Goal: Task Accomplishment & Management: Use online tool/utility

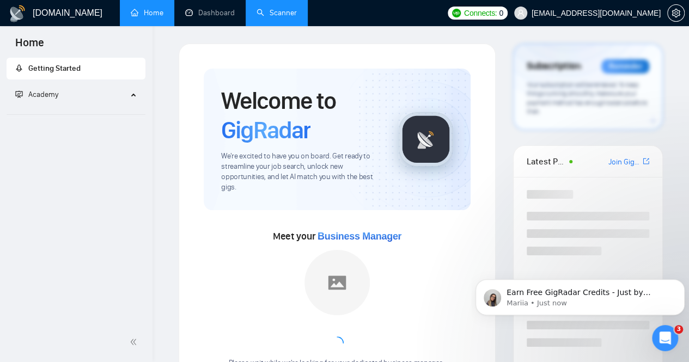
click at [280, 17] on link "Scanner" at bounding box center [276, 12] width 40 height 9
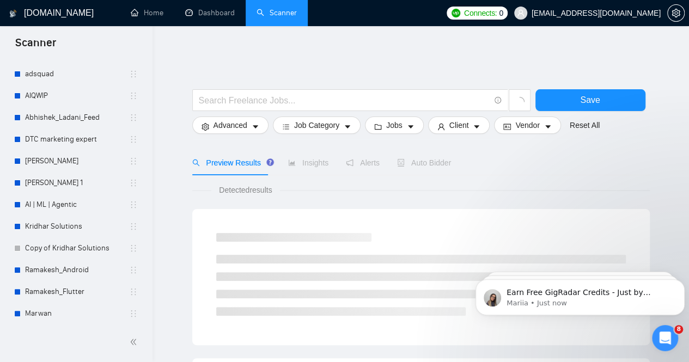
scroll to position [332, 0]
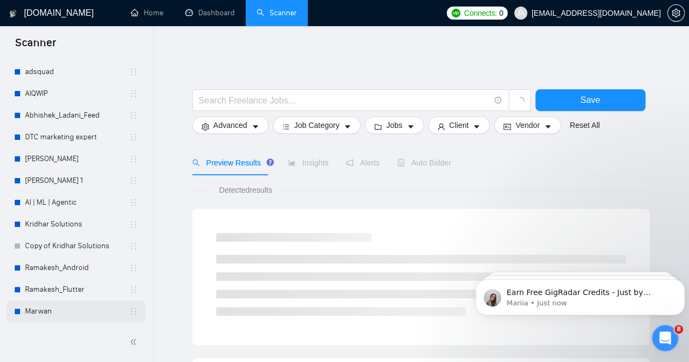
click at [39, 311] on link "Marwan" at bounding box center [77, 311] width 104 height 22
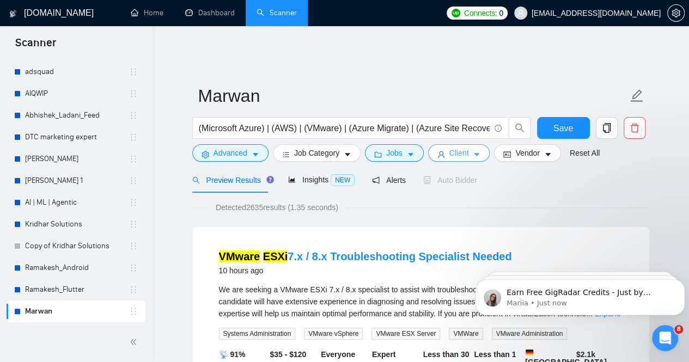
click at [472, 151] on icon "caret-down" at bounding box center [476, 155] width 8 height 8
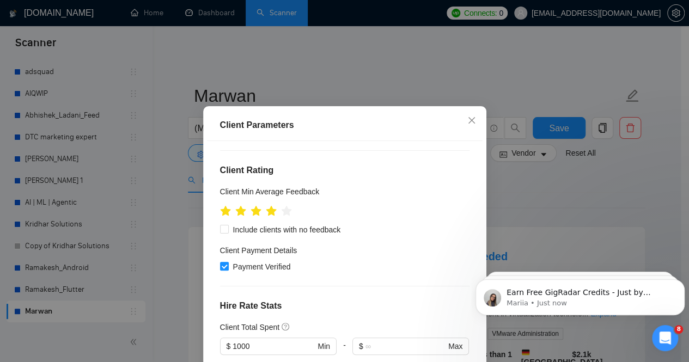
scroll to position [218, 0]
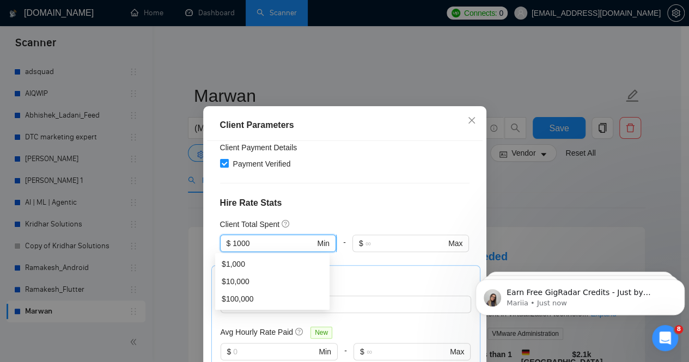
drag, startPoint x: 254, startPoint y: 244, endPoint x: 220, endPoint y: 245, distance: 34.3
click at [220, 245] on span "$ 1000 Min" at bounding box center [278, 243] width 116 height 17
type input "500"
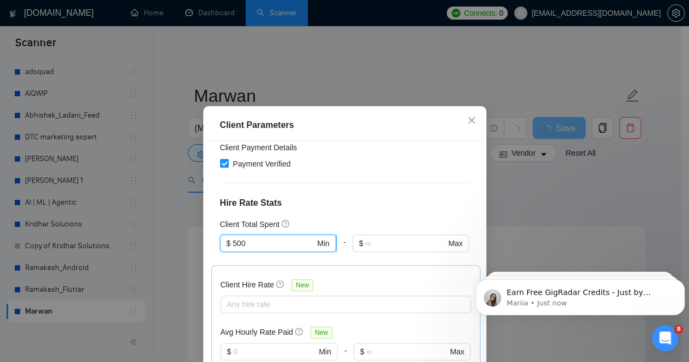
drag, startPoint x: 243, startPoint y: 241, endPoint x: 225, endPoint y: 242, distance: 18.0
click at [225, 242] on span "$ 500 Min" at bounding box center [278, 243] width 116 height 17
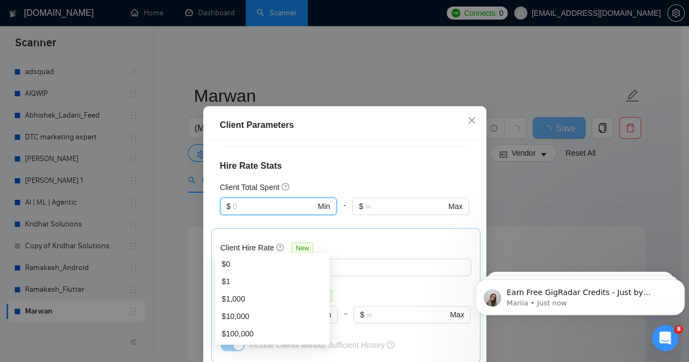
scroll to position [272, 0]
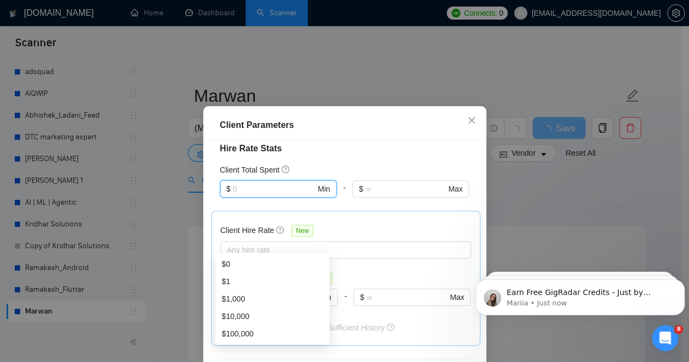
click at [321, 158] on div "Client Location Include Client Countries [GEOGRAPHIC_DATA] [GEOGRAPHIC_DATA] [G…" at bounding box center [344, 268] width 275 height 254
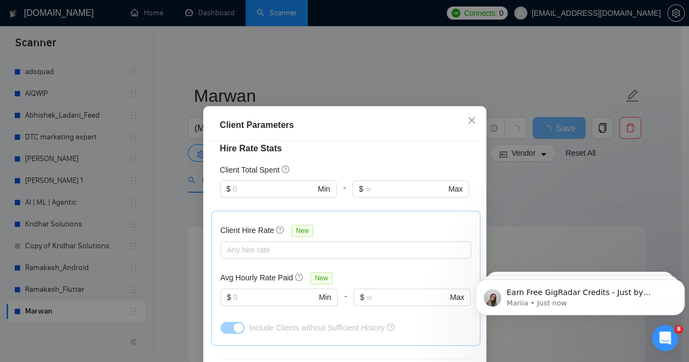
scroll to position [163, 0]
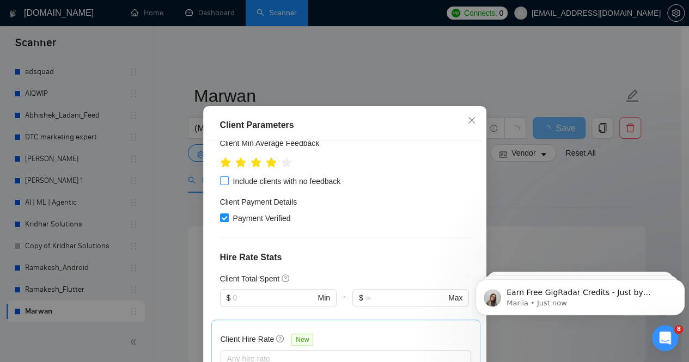
click at [221, 179] on input "Include clients with no feedback" at bounding box center [224, 180] width 8 height 8
checkbox input "true"
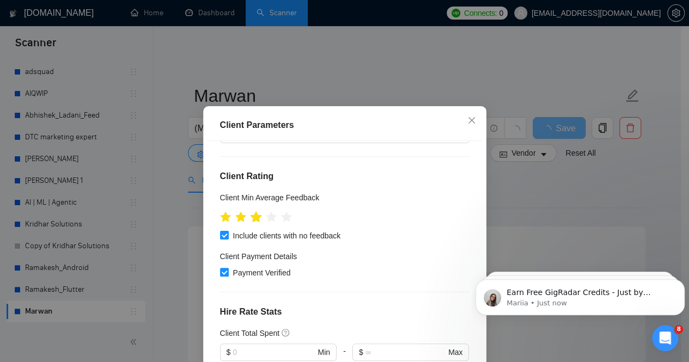
click at [254, 216] on icon "star" at bounding box center [255, 216] width 11 height 11
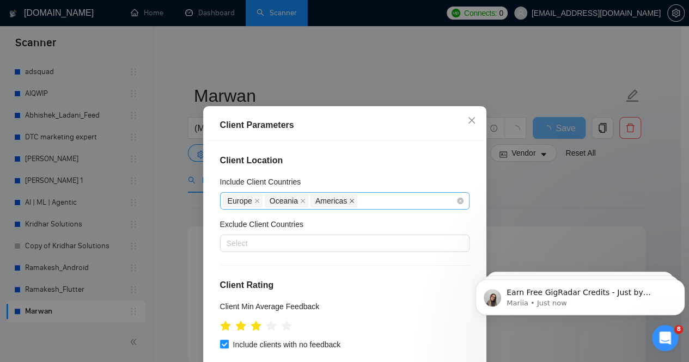
click at [349, 200] on icon "close" at bounding box center [351, 200] width 5 height 5
click at [300, 202] on icon "close" at bounding box center [302, 201] width 4 height 4
click at [254, 200] on icon "close" at bounding box center [256, 200] width 5 height 5
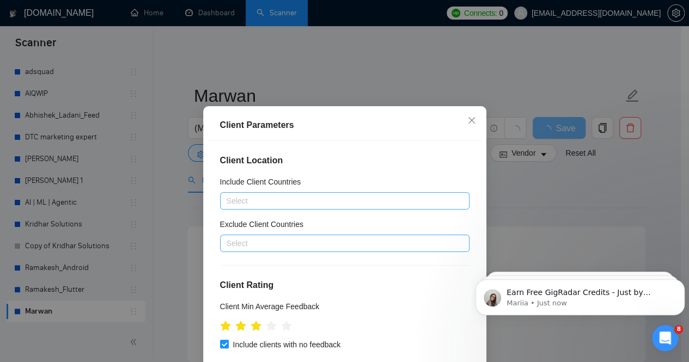
click at [236, 251] on div "Select" at bounding box center [344, 243] width 249 height 17
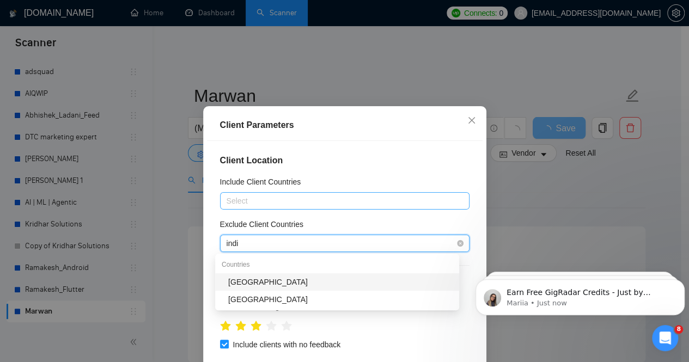
type input "india"
click at [241, 278] on div "[GEOGRAPHIC_DATA]" at bounding box center [340, 282] width 224 height 12
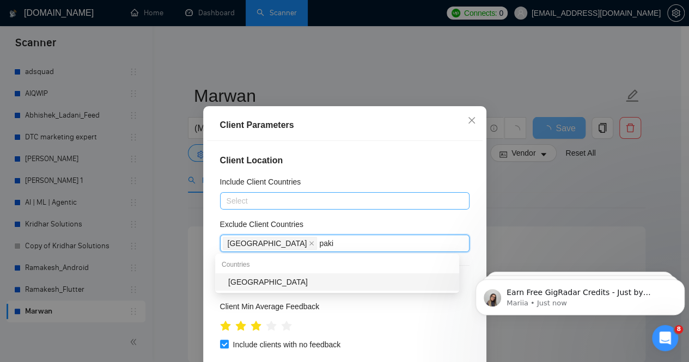
type input "pakis"
click at [272, 283] on div "[GEOGRAPHIC_DATA]" at bounding box center [340, 282] width 224 height 12
type input "bangla"
click at [365, 285] on div "[GEOGRAPHIC_DATA]" at bounding box center [340, 282] width 224 height 12
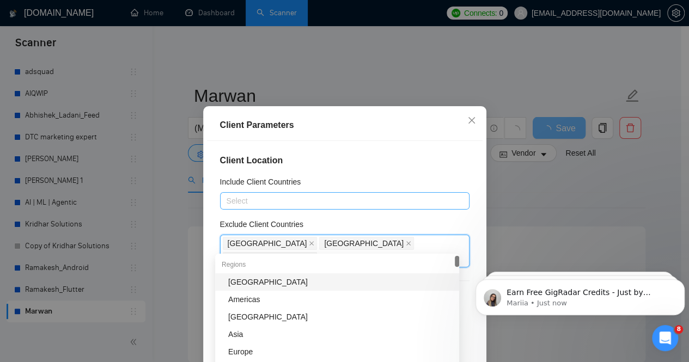
click at [355, 161] on h4 "Client Location" at bounding box center [344, 160] width 249 height 13
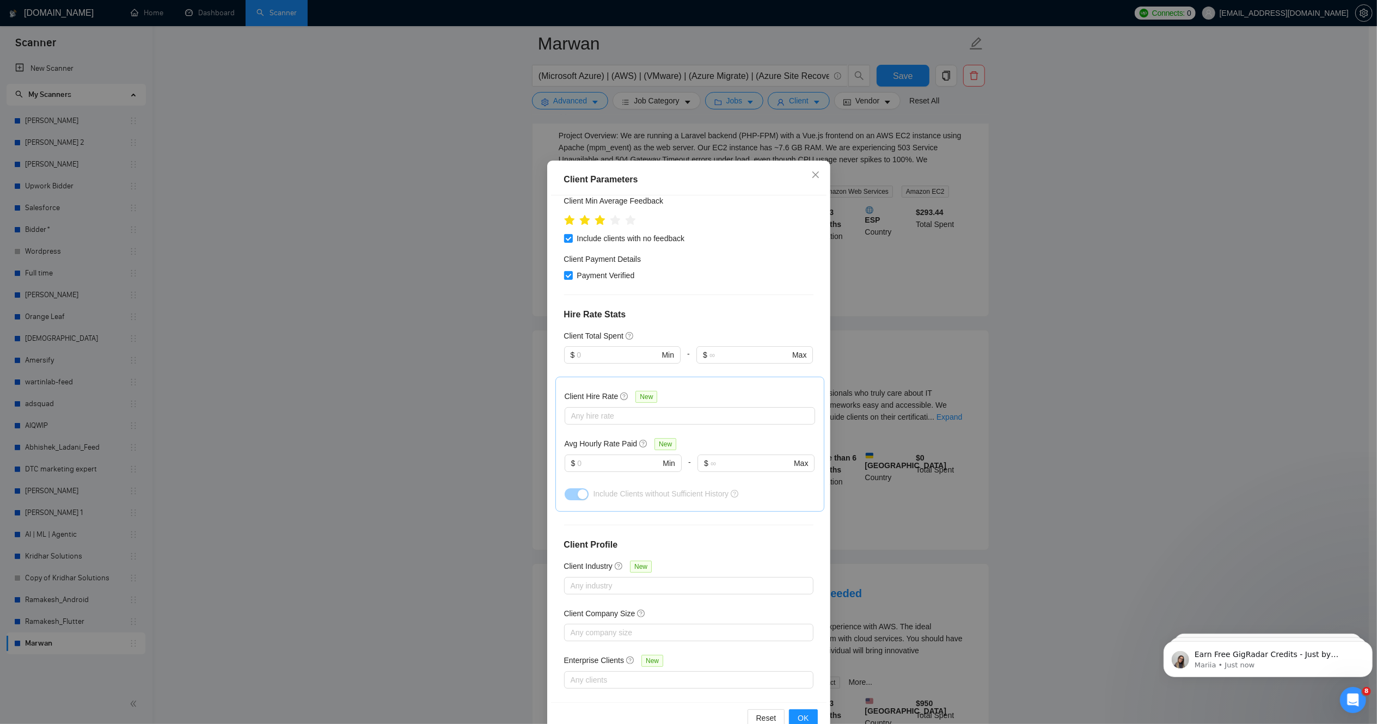
scroll to position [26, 0]
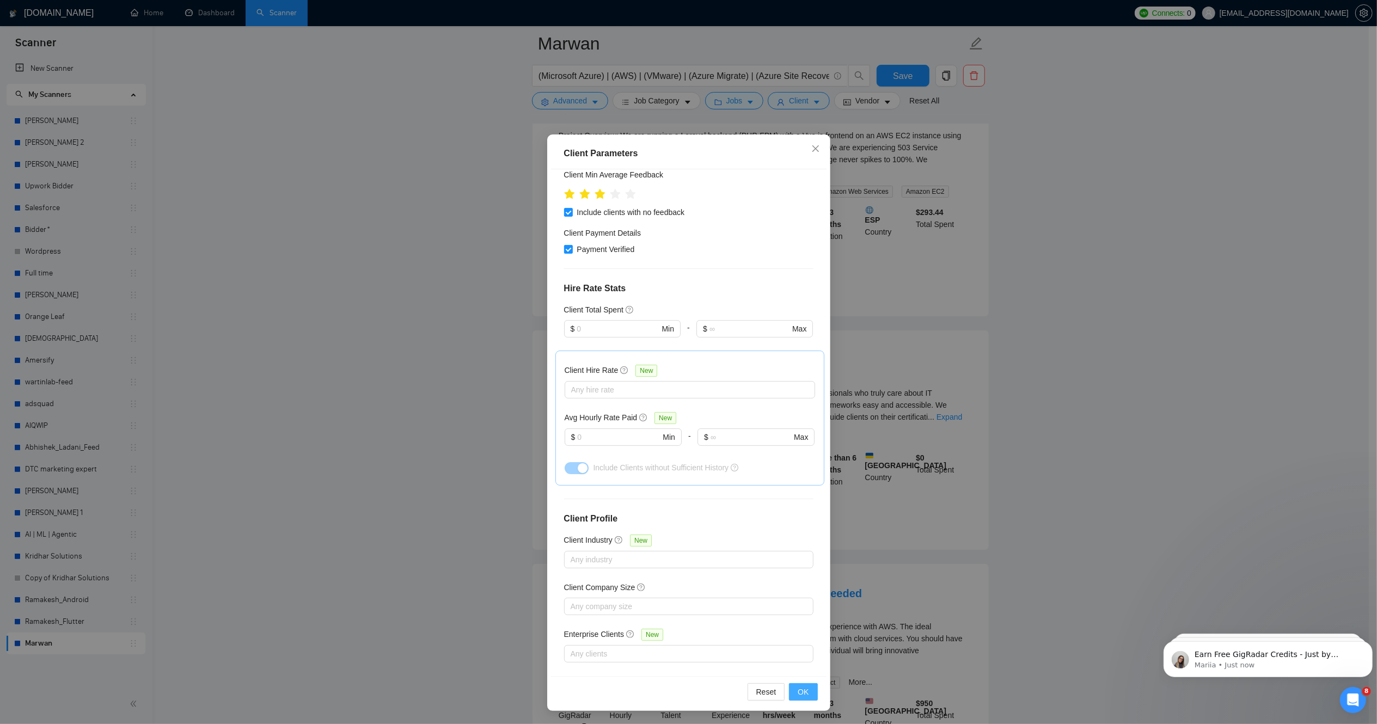
click at [688, 361] on span "OK" at bounding box center [802, 692] width 11 height 12
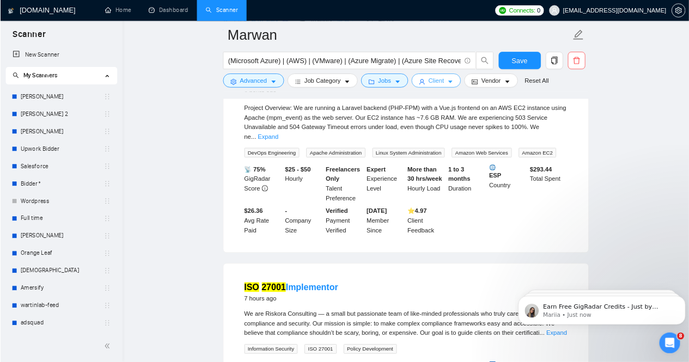
scroll to position [163, 0]
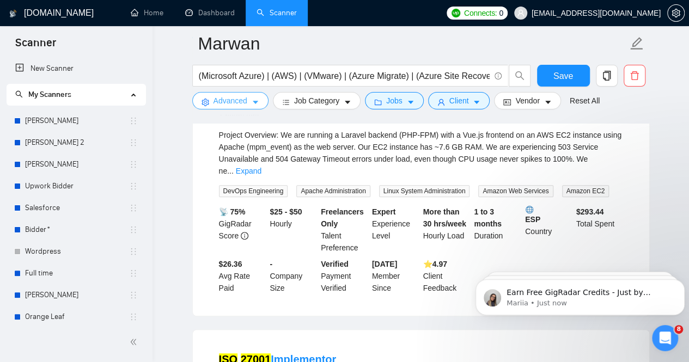
click at [254, 100] on icon "caret-down" at bounding box center [255, 103] width 8 height 8
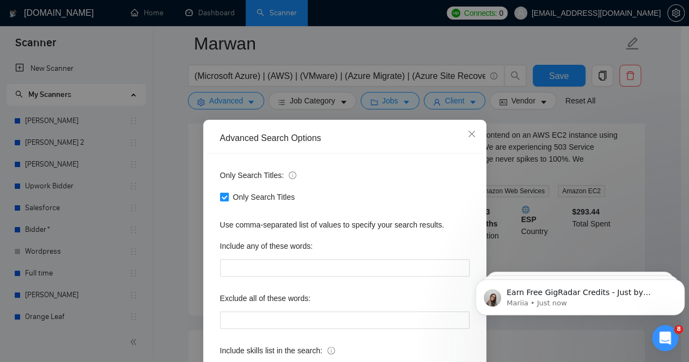
click at [220, 194] on input "Only Search Titles" at bounding box center [224, 197] width 8 height 8
checkbox input "false"
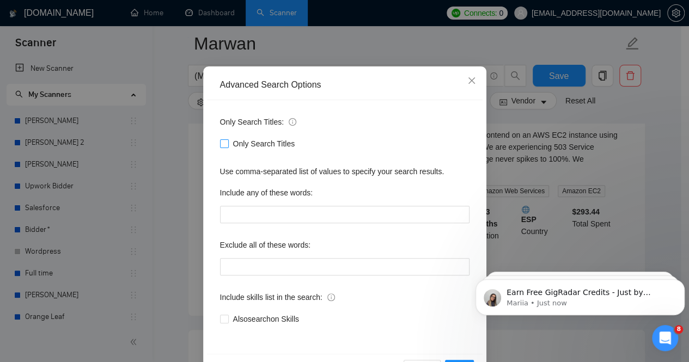
scroll to position [90, 0]
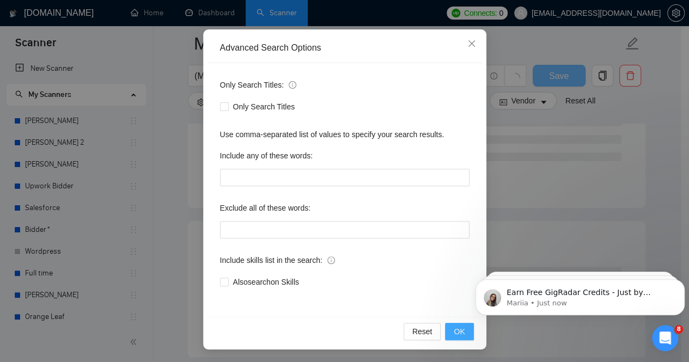
click at [455, 336] on span "OK" at bounding box center [458, 332] width 11 height 12
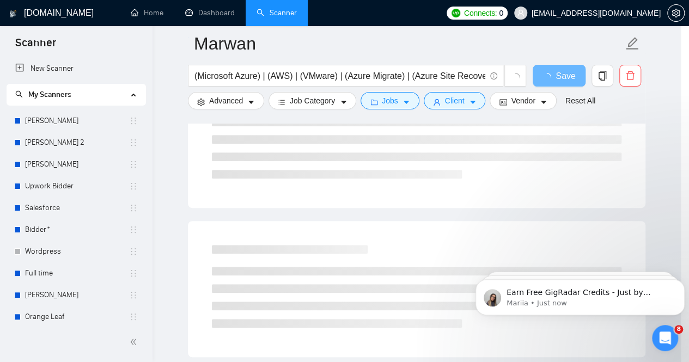
scroll to position [36, 0]
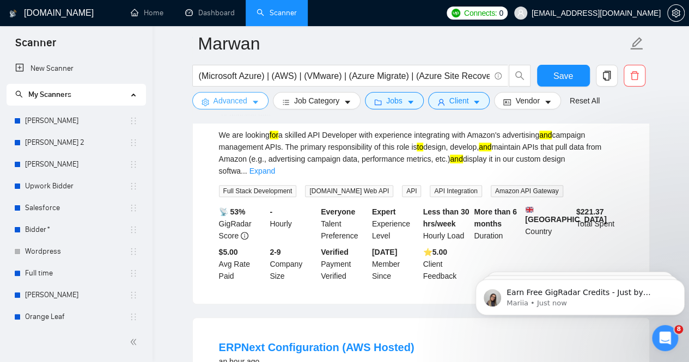
click at [250, 104] on button "Advanced" at bounding box center [230, 100] width 76 height 17
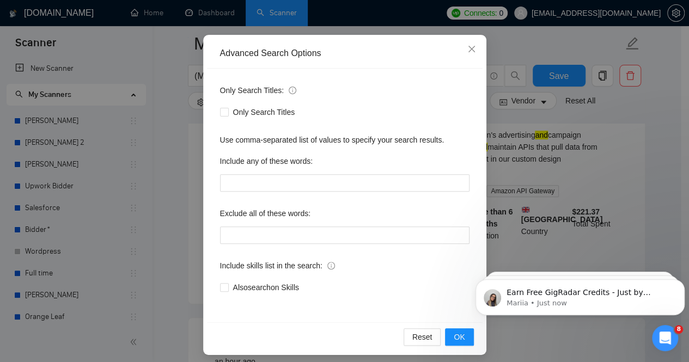
scroll to position [90, 0]
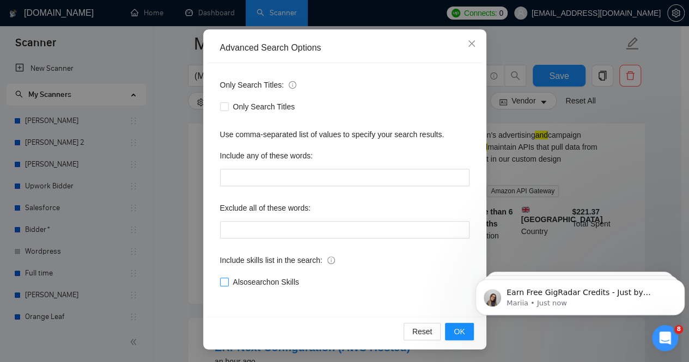
click at [220, 283] on input "Also search on Skills" at bounding box center [224, 282] width 8 height 8
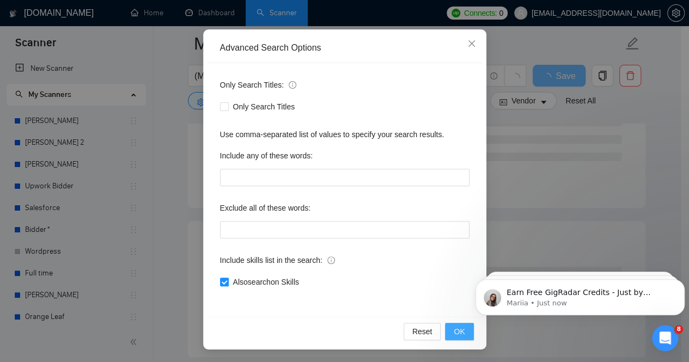
click at [453, 333] on span "OK" at bounding box center [458, 332] width 11 height 12
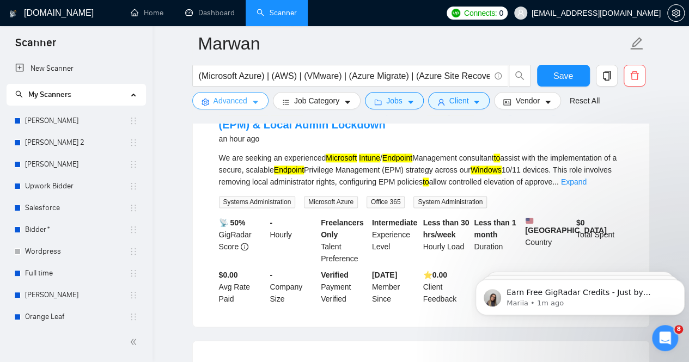
scroll to position [544, 0]
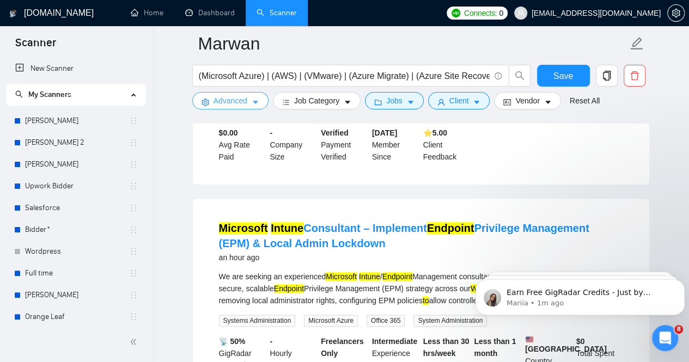
click at [251, 105] on icon "caret-down" at bounding box center [255, 103] width 8 height 8
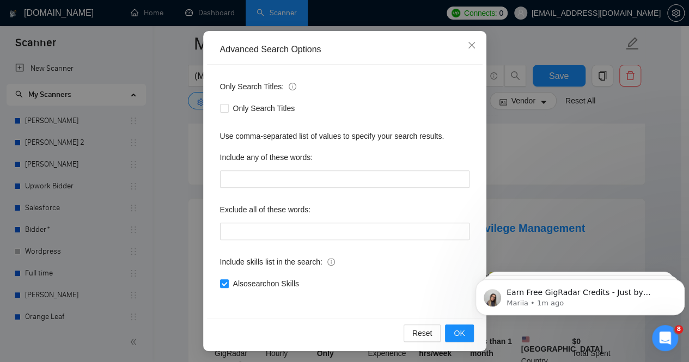
scroll to position [90, 0]
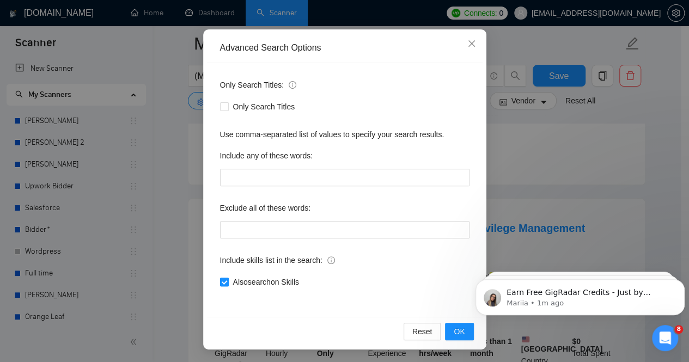
click at [221, 283] on input "Also search on Skills" at bounding box center [224, 282] width 8 height 8
checkbox input "false"
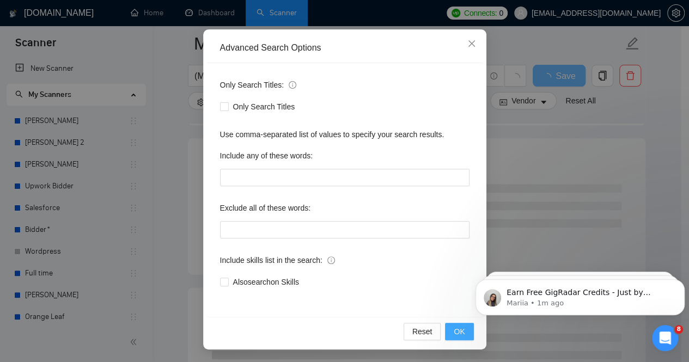
click at [457, 329] on span "OK" at bounding box center [458, 332] width 11 height 12
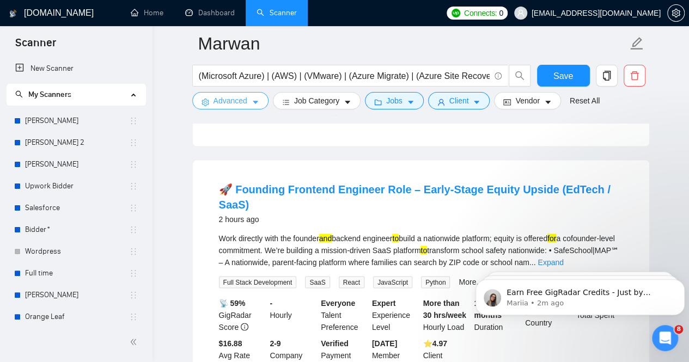
scroll to position [599, 0]
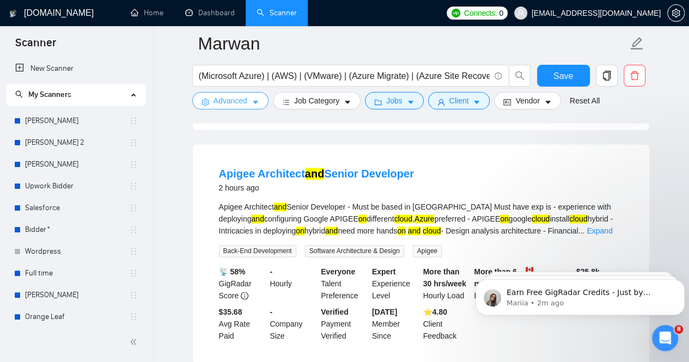
click at [248, 103] on button "Advanced" at bounding box center [230, 100] width 76 height 17
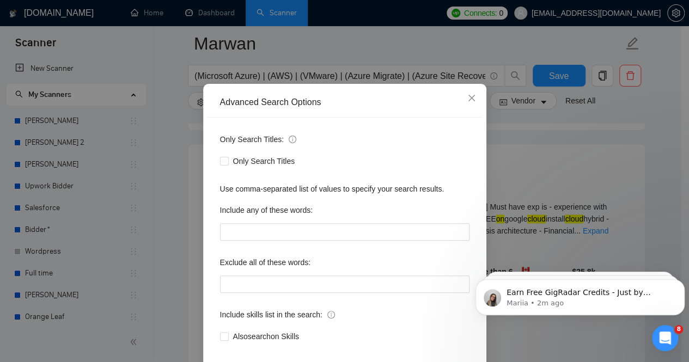
scroll to position [90, 0]
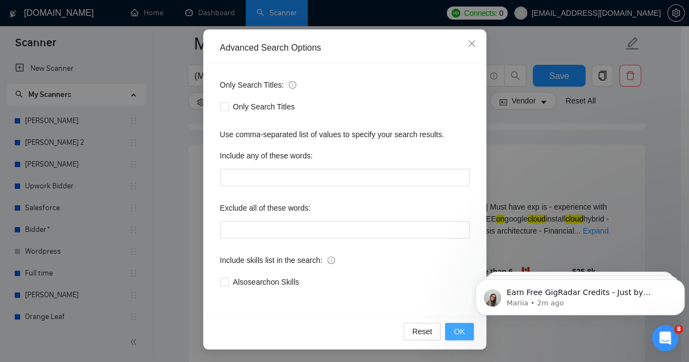
click at [464, 331] on button "OK" at bounding box center [459, 331] width 28 height 17
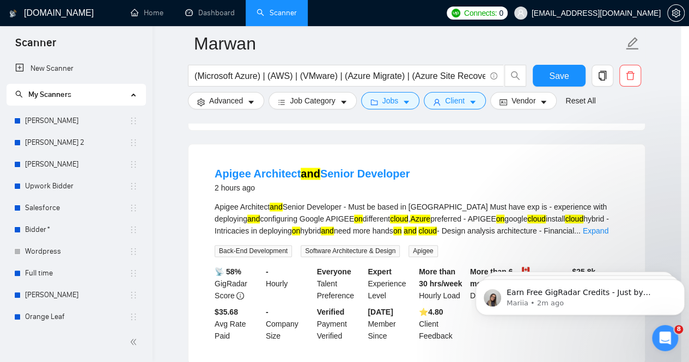
scroll to position [36, 0]
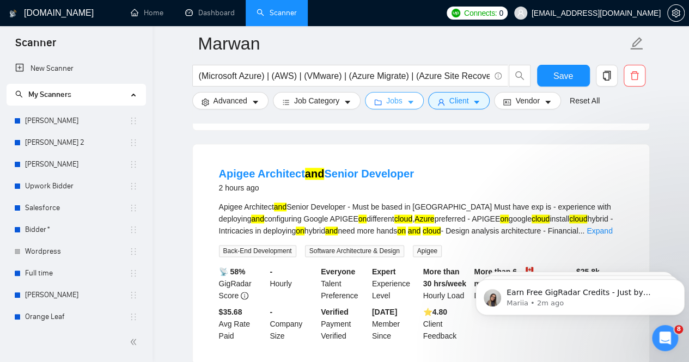
click at [393, 102] on span "Jobs" at bounding box center [394, 101] width 16 height 12
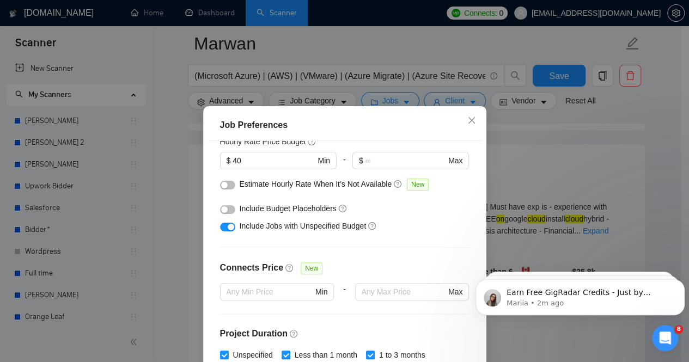
scroll to position [163, 0]
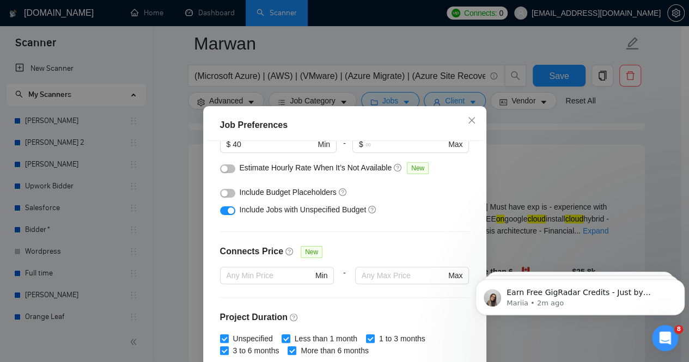
click at [223, 194] on button "button" at bounding box center [227, 193] width 15 height 9
click at [225, 163] on div at bounding box center [227, 168] width 15 height 12
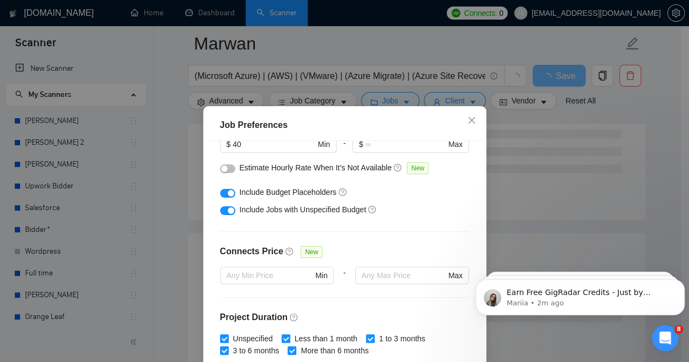
click at [225, 167] on button "button" at bounding box center [227, 168] width 15 height 9
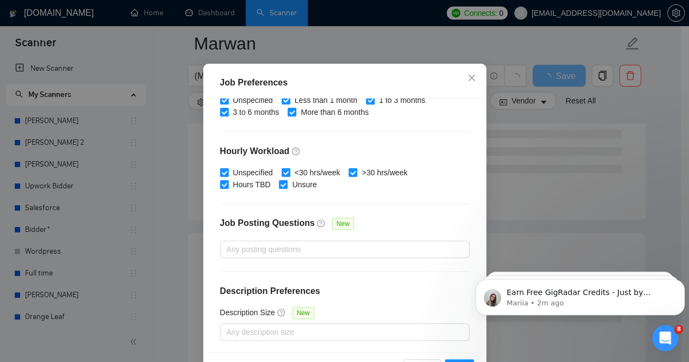
scroll to position [80, 0]
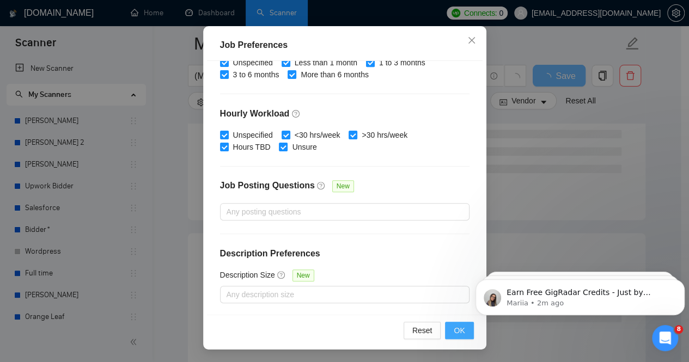
click at [448, 332] on button "OK" at bounding box center [459, 330] width 28 height 17
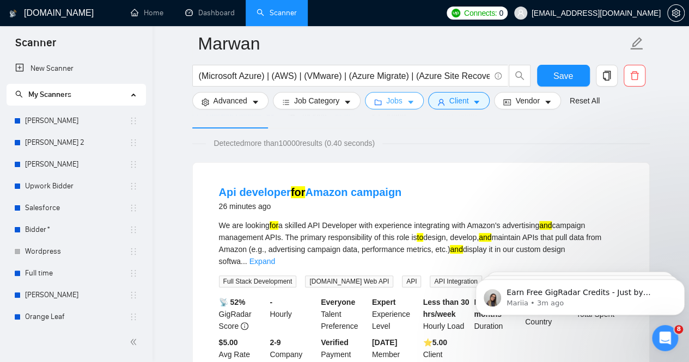
scroll to position [0, 0]
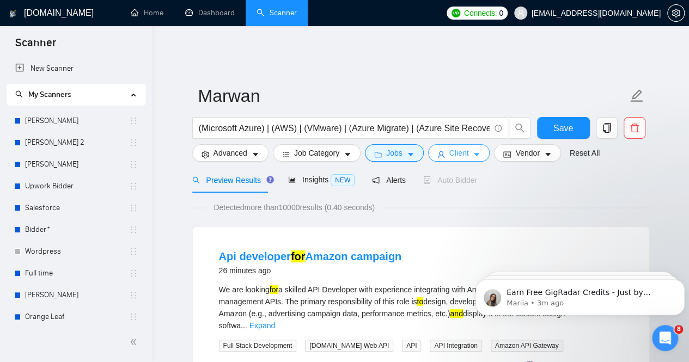
click at [472, 151] on icon "caret-down" at bounding box center [476, 155] width 8 height 8
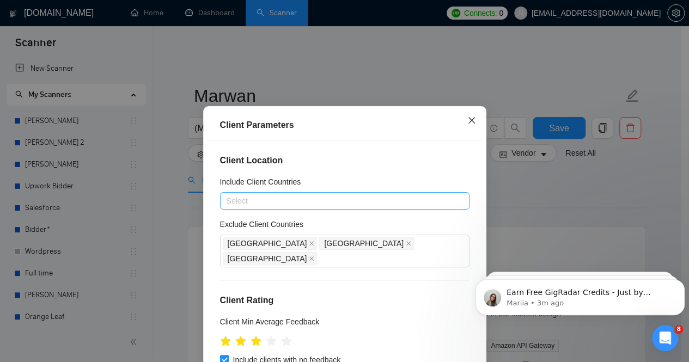
click at [467, 122] on icon "close" at bounding box center [471, 120] width 9 height 9
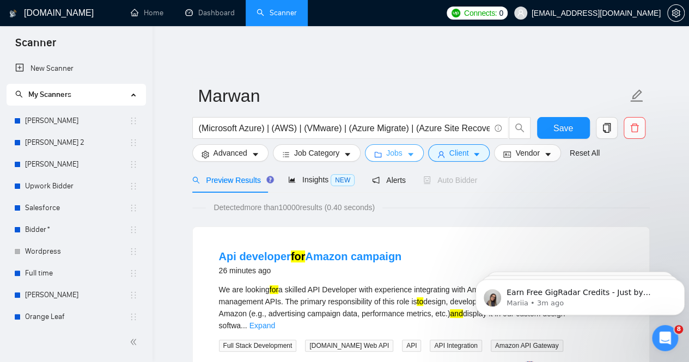
click at [400, 145] on button "Jobs" at bounding box center [394, 152] width 59 height 17
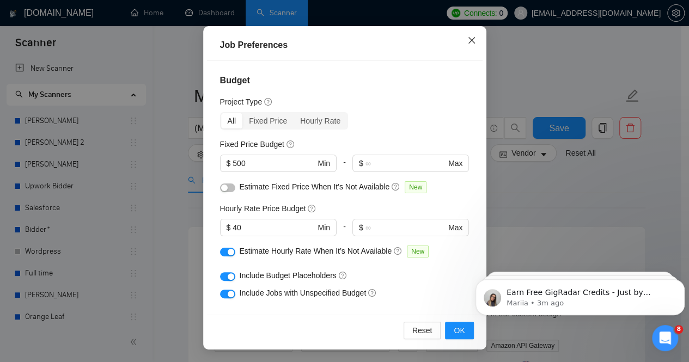
click at [468, 44] on icon "close" at bounding box center [471, 40] width 9 height 9
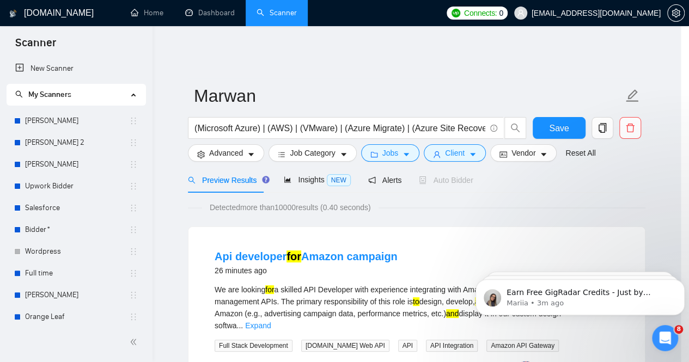
scroll to position [39, 0]
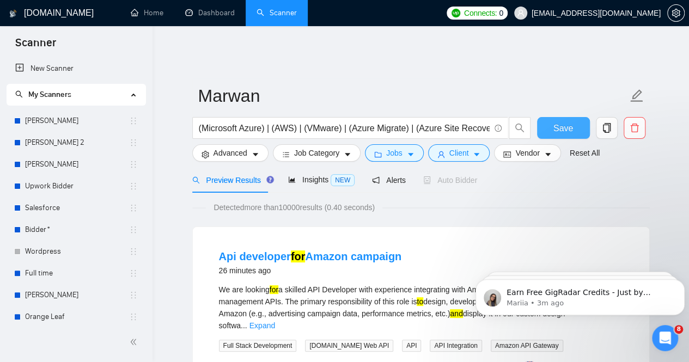
click at [564, 121] on span "Save" at bounding box center [563, 128] width 20 height 14
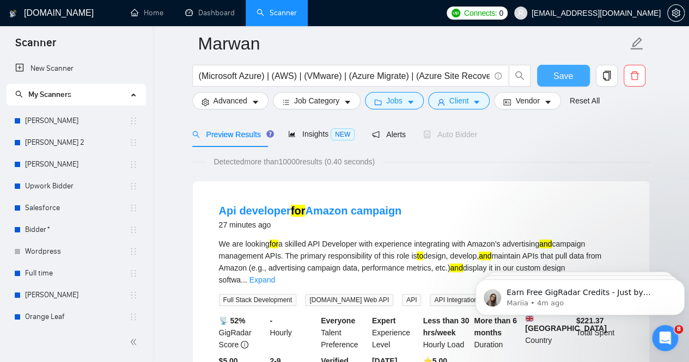
scroll to position [0, 0]
